Goal: Transaction & Acquisition: Download file/media

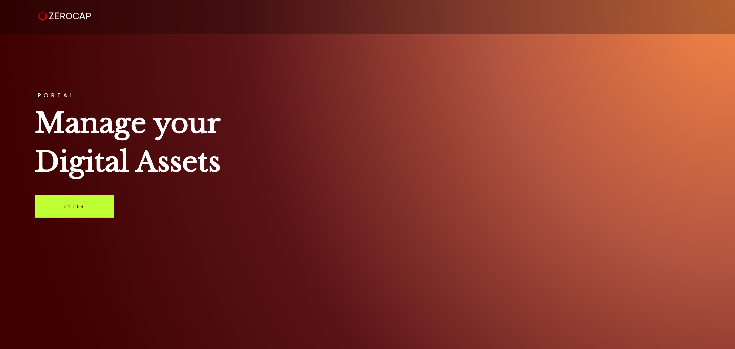
click at [71, 204] on link "Enter" at bounding box center [74, 206] width 79 height 23
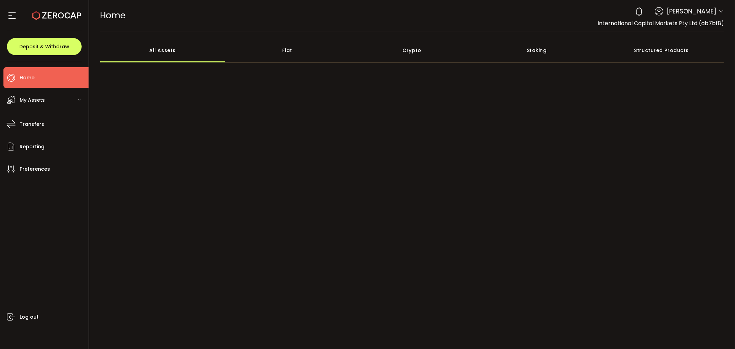
click at [722, 11] on icon at bounding box center [721, 12] width 6 height 6
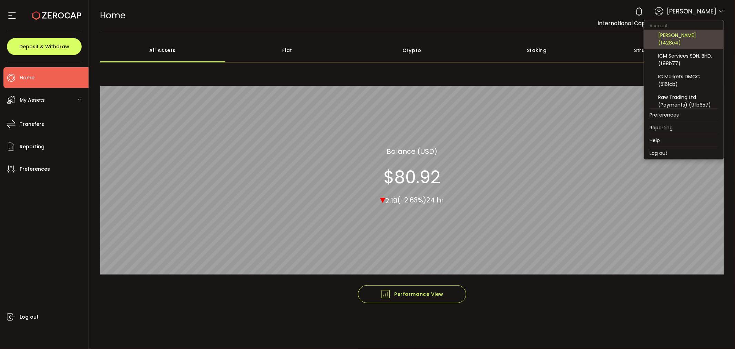
scroll to position [128, 0]
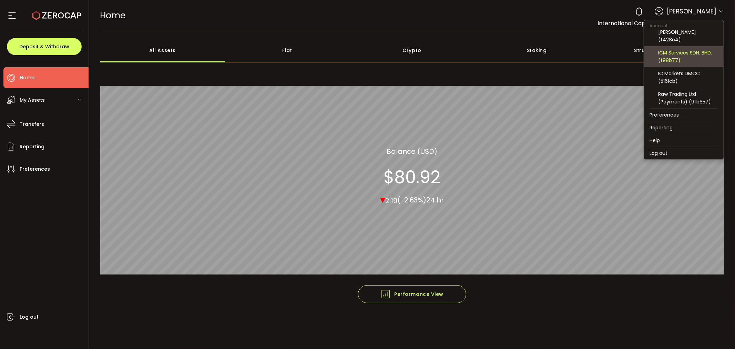
click at [678, 52] on div "ICM Services SDN. BHD. (f98b77)" at bounding box center [688, 56] width 60 height 15
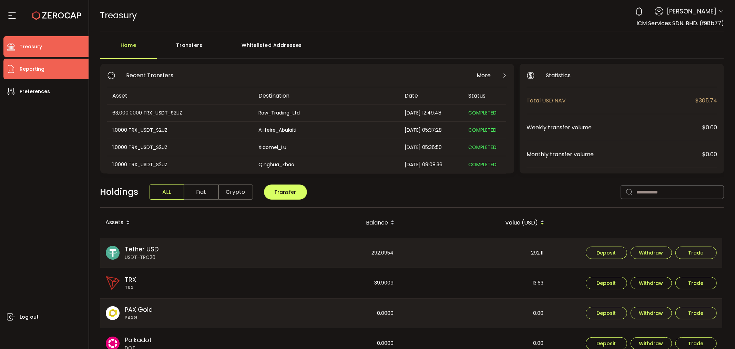
click at [57, 65] on li "Reporting" at bounding box center [45, 69] width 85 height 21
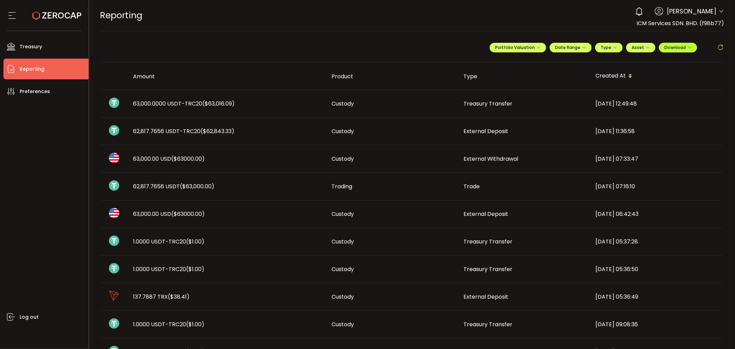
click at [680, 47] on span "Download" at bounding box center [677, 47] width 27 height 6
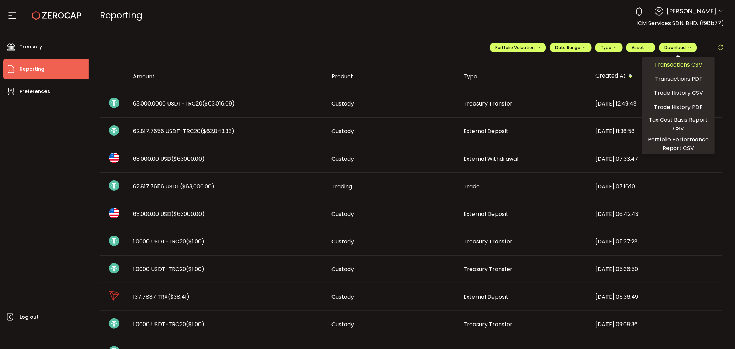
click at [676, 64] on span "Transactions CSV" at bounding box center [679, 64] width 48 height 9
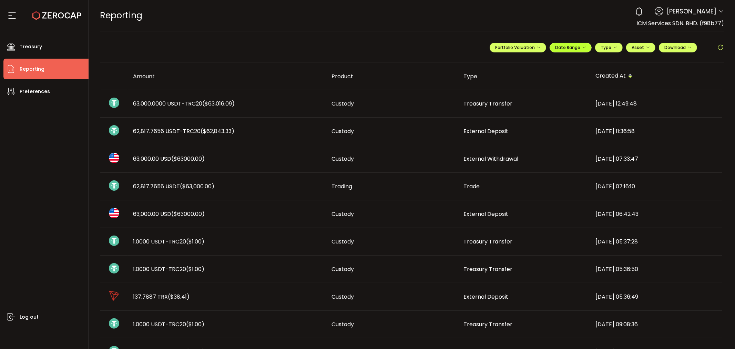
click at [573, 49] on span "Date Range" at bounding box center [570, 47] width 31 height 6
click at [521, 61] on icon at bounding box center [525, 62] width 9 height 7
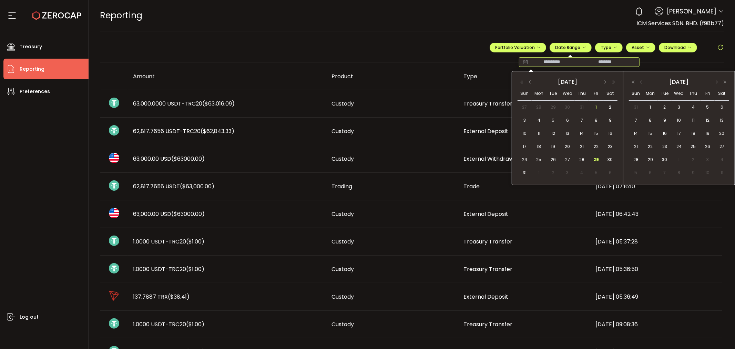
click at [595, 104] on span "1" at bounding box center [596, 107] width 8 height 8
click at [525, 171] on span "31" at bounding box center [525, 172] width 8 height 8
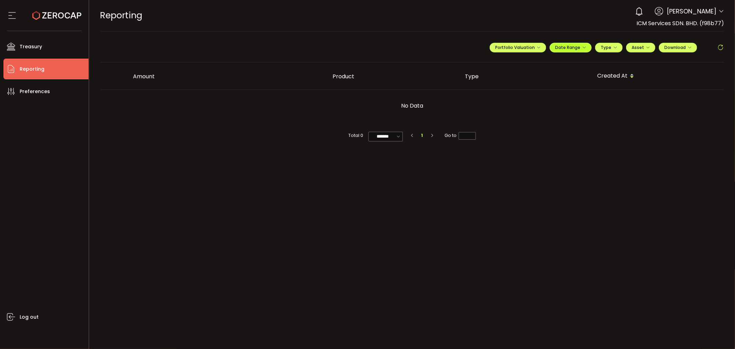
click at [562, 48] on span "Date Range" at bounding box center [570, 47] width 31 height 6
click at [385, 41] on div "**********" at bounding box center [412, 50] width 624 height 24
